Goal: Task Accomplishment & Management: Use online tool/utility

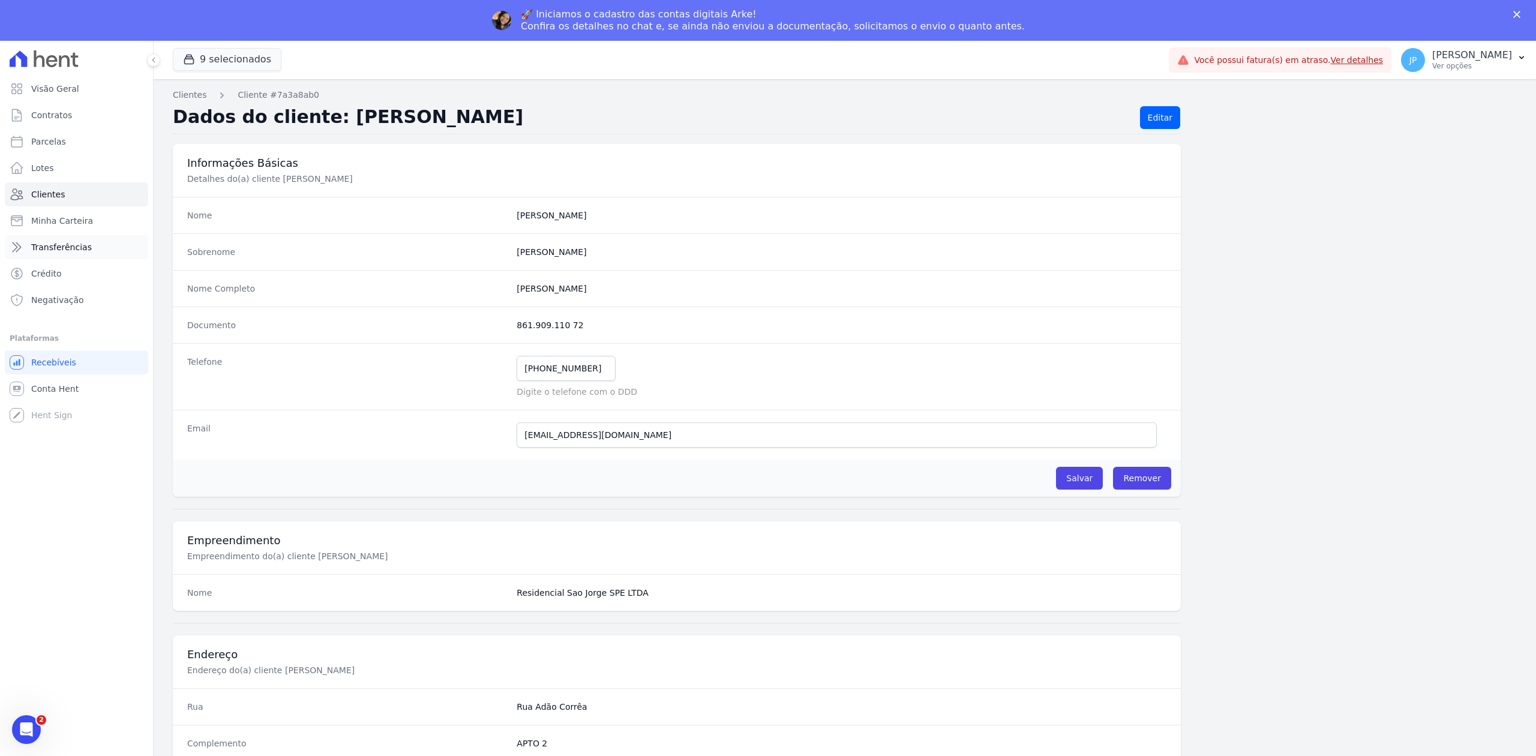
scroll to position [373, 0]
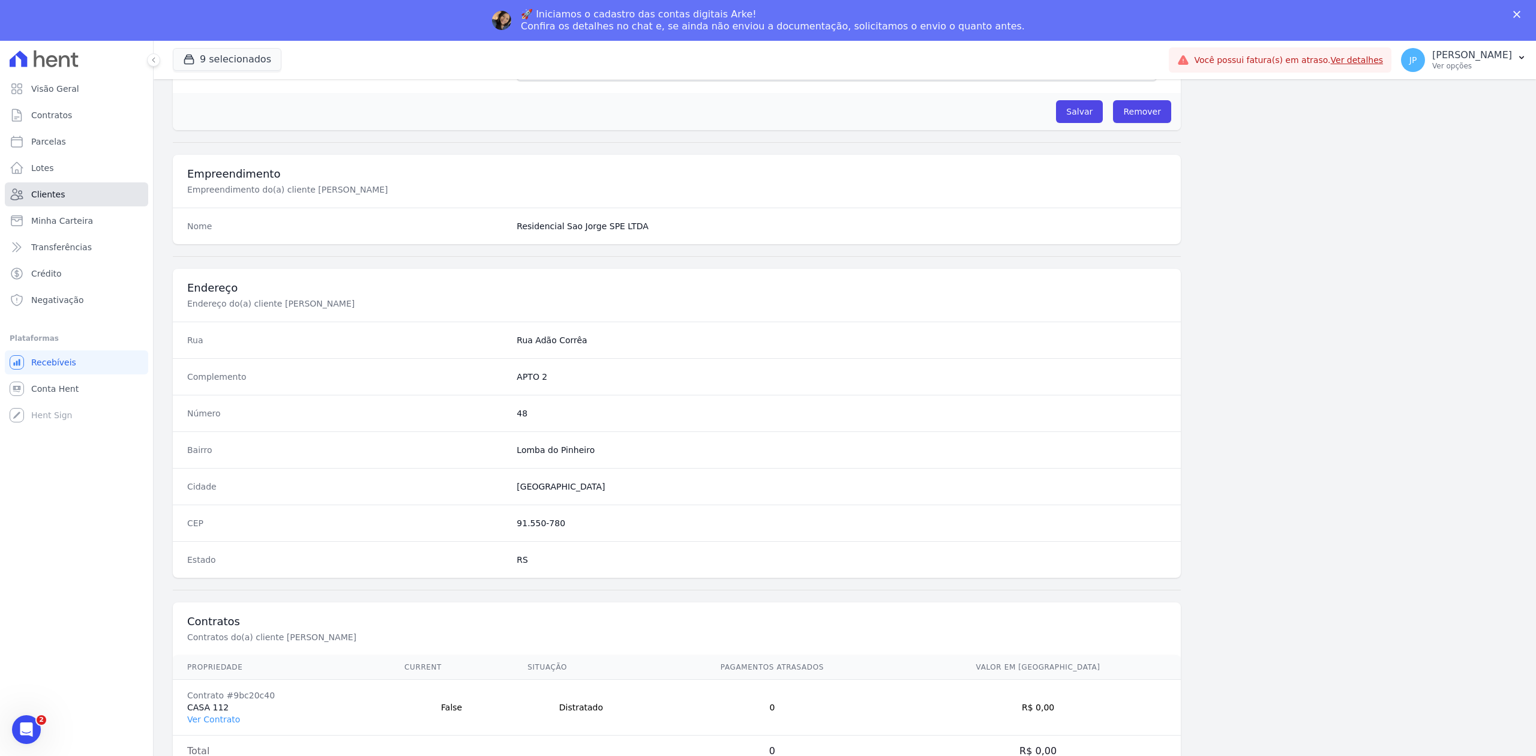
click at [89, 204] on link "Clientes" at bounding box center [76, 194] width 143 height 24
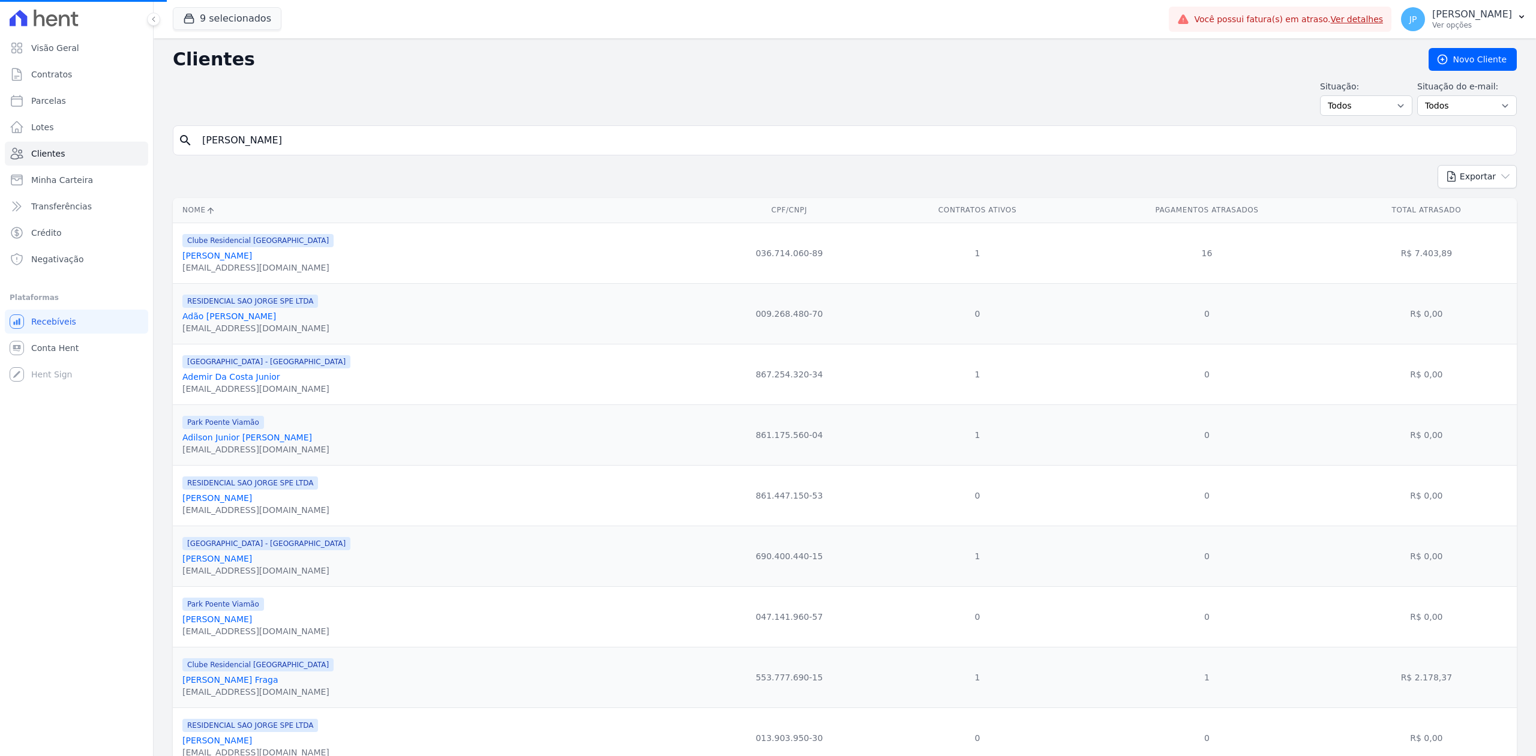
click at [356, 140] on input "[PERSON_NAME]" at bounding box center [853, 140] width 1316 height 24
click at [356, 140] on input "search" at bounding box center [853, 140] width 1316 height 24
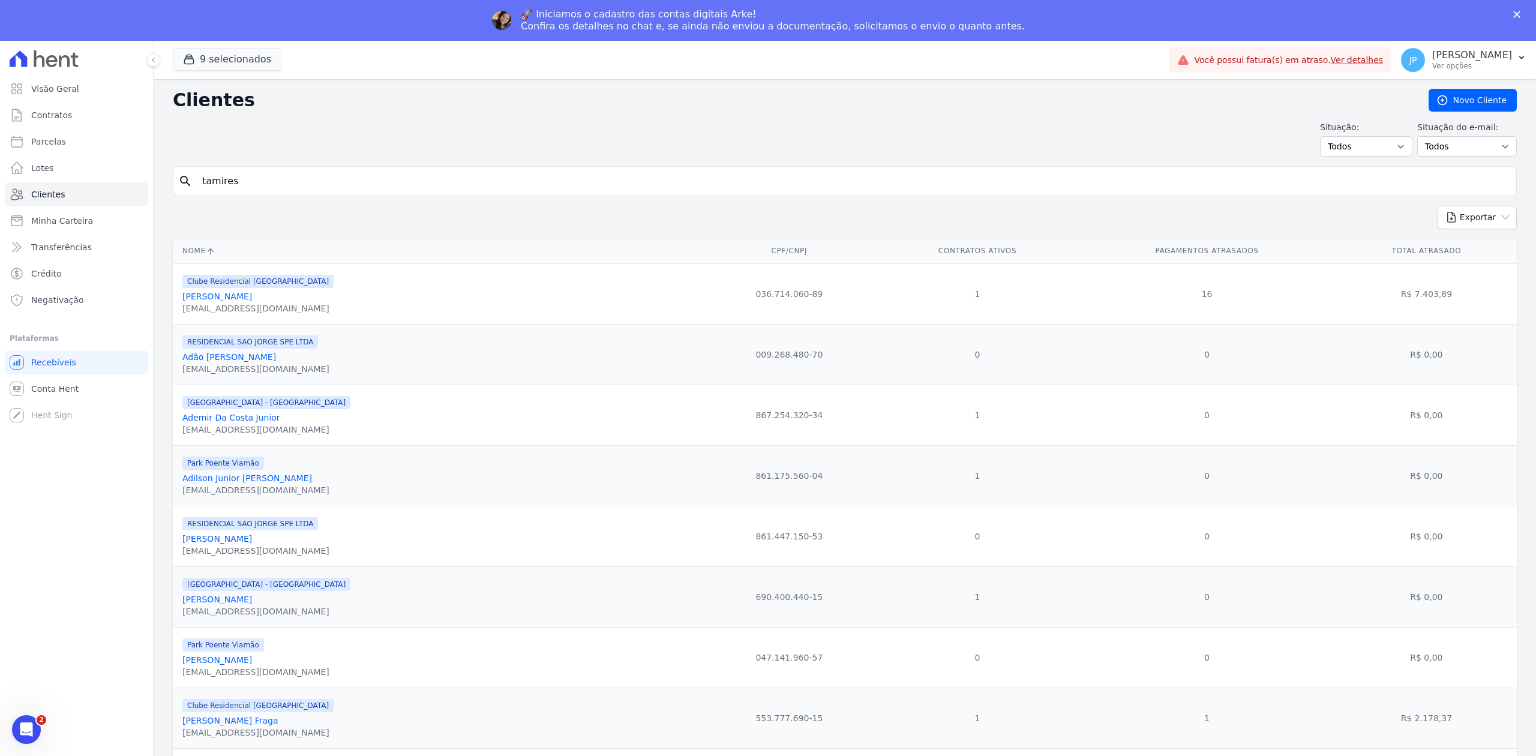
type input "tamires"
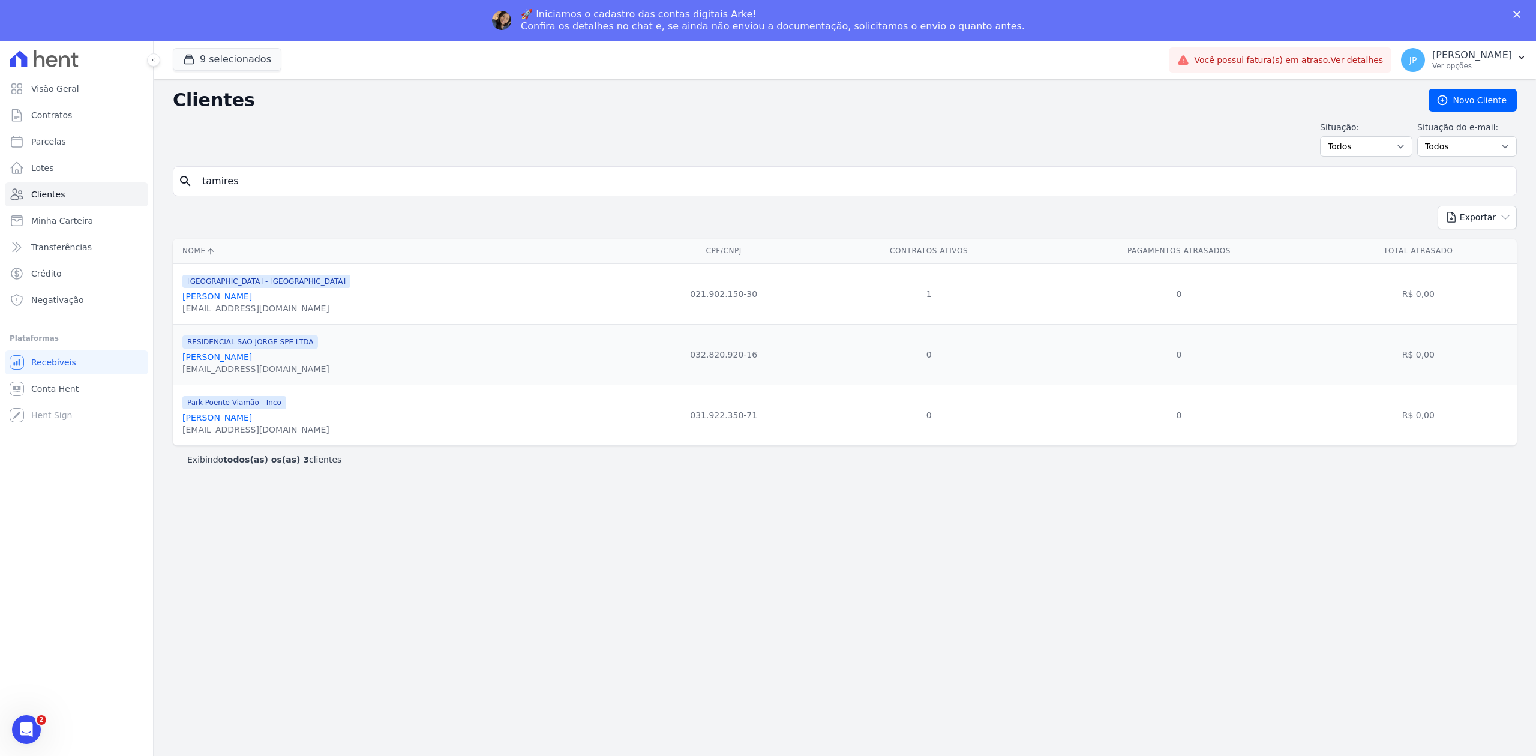
click at [389, 154] on div "Situação: Todos Adimplentes Inadimplentes Situação do e-mail: Todos Confirmado …" at bounding box center [845, 138] width 1344 height 35
click at [370, 172] on input "tamires" at bounding box center [853, 181] width 1316 height 24
click at [368, 174] on input "tamires" at bounding box center [853, 181] width 1316 height 24
paste input "Tamires [PERSON_NAME]"
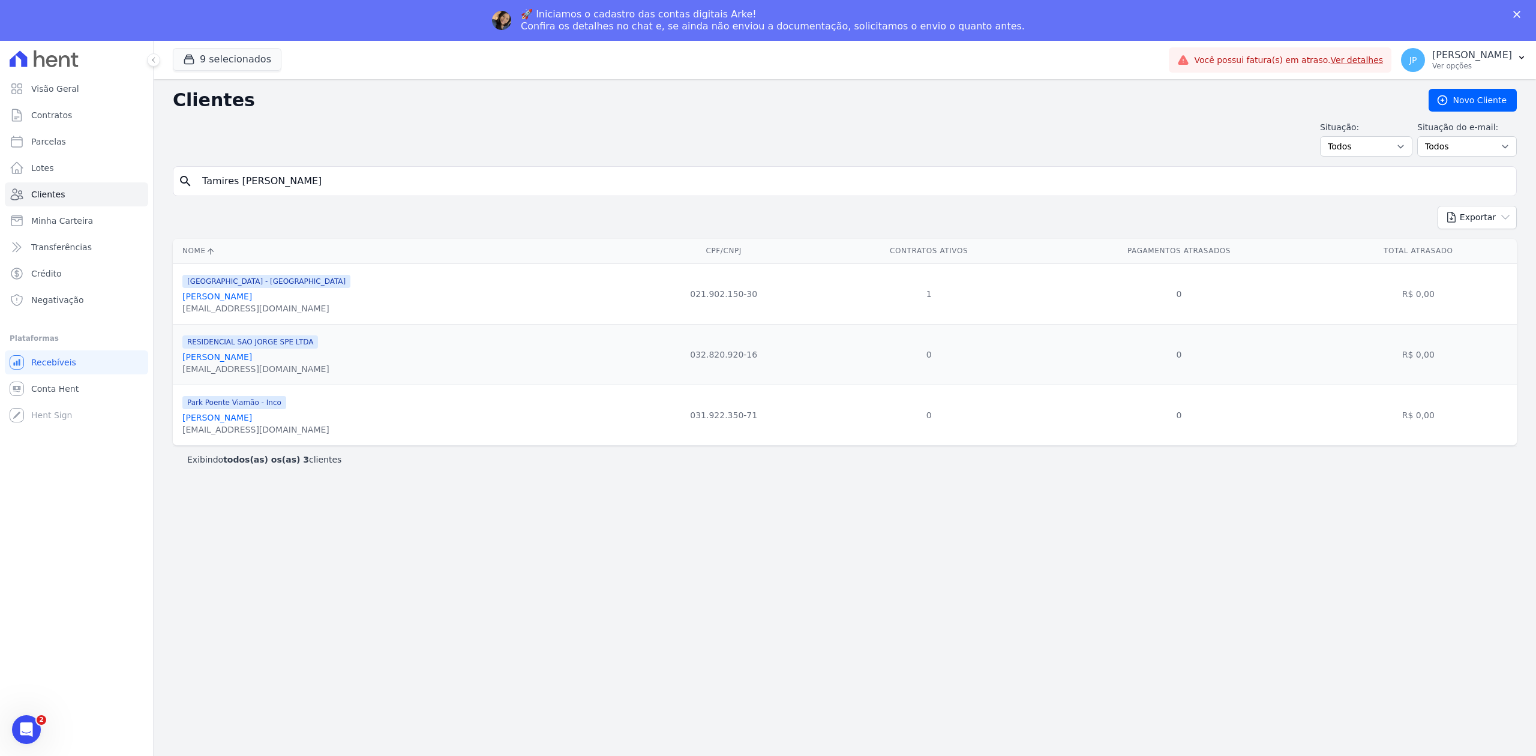
type input "Tamires [PERSON_NAME]"
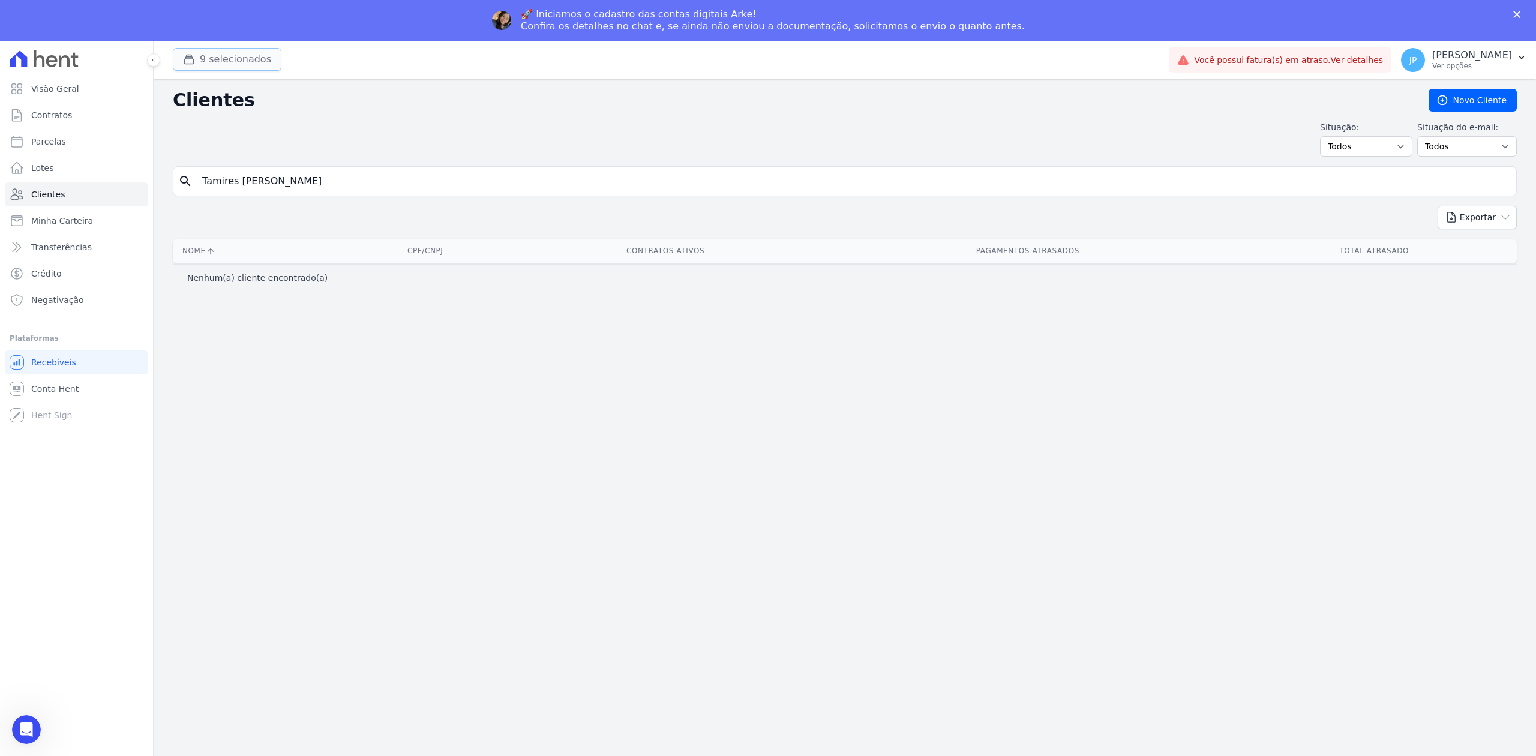
click at [193, 48] on button "9 selecionados" at bounding box center [227, 59] width 109 height 23
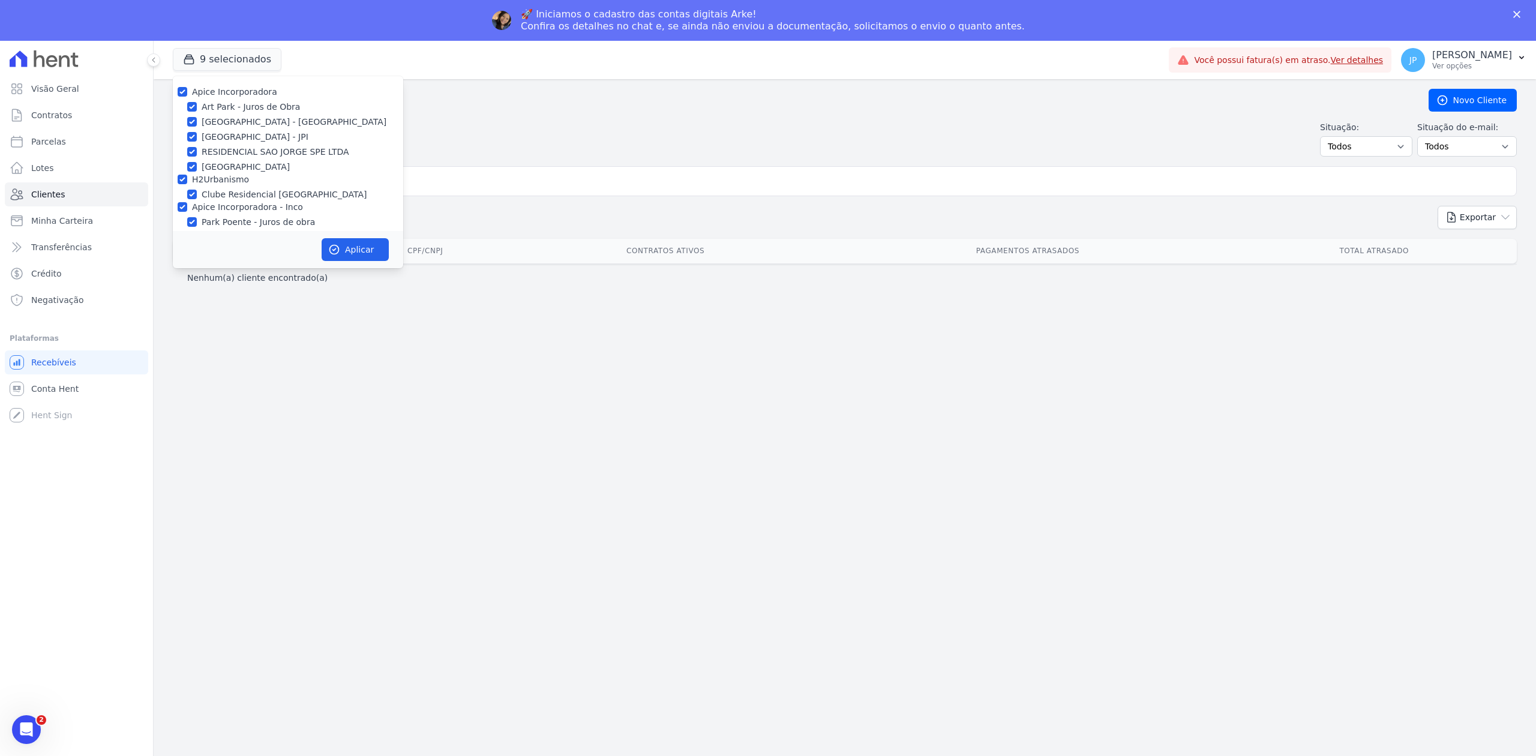
click at [634, 226] on div "Exportar PDF CSV Dimob 2024" at bounding box center [845, 222] width 1344 height 33
